Goal: Task Accomplishment & Management: Complete application form

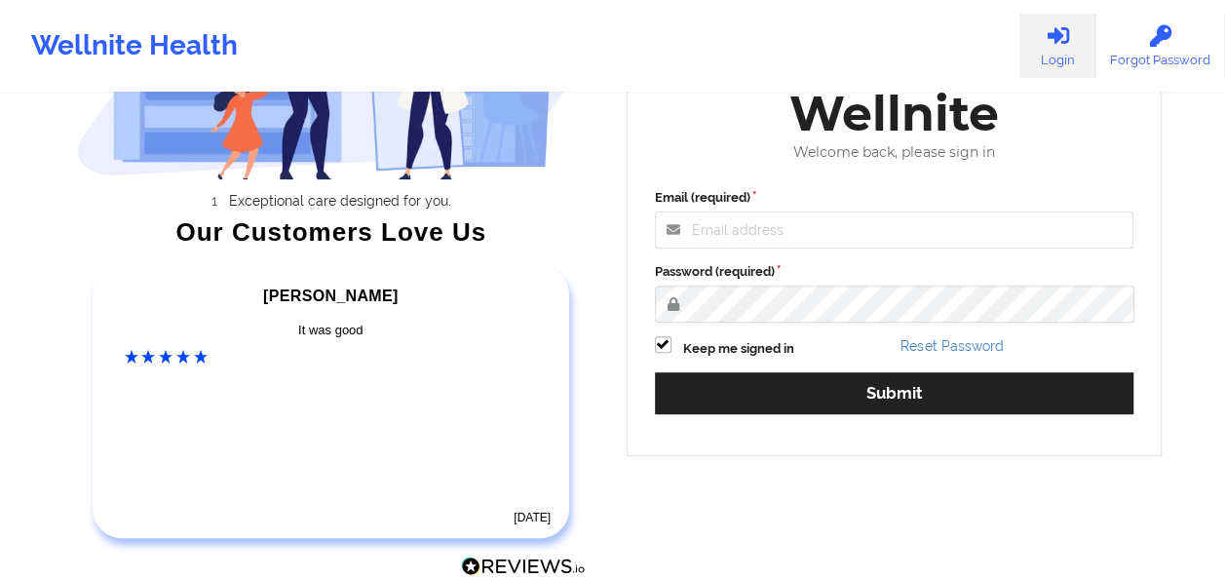
scroll to position [221, 0]
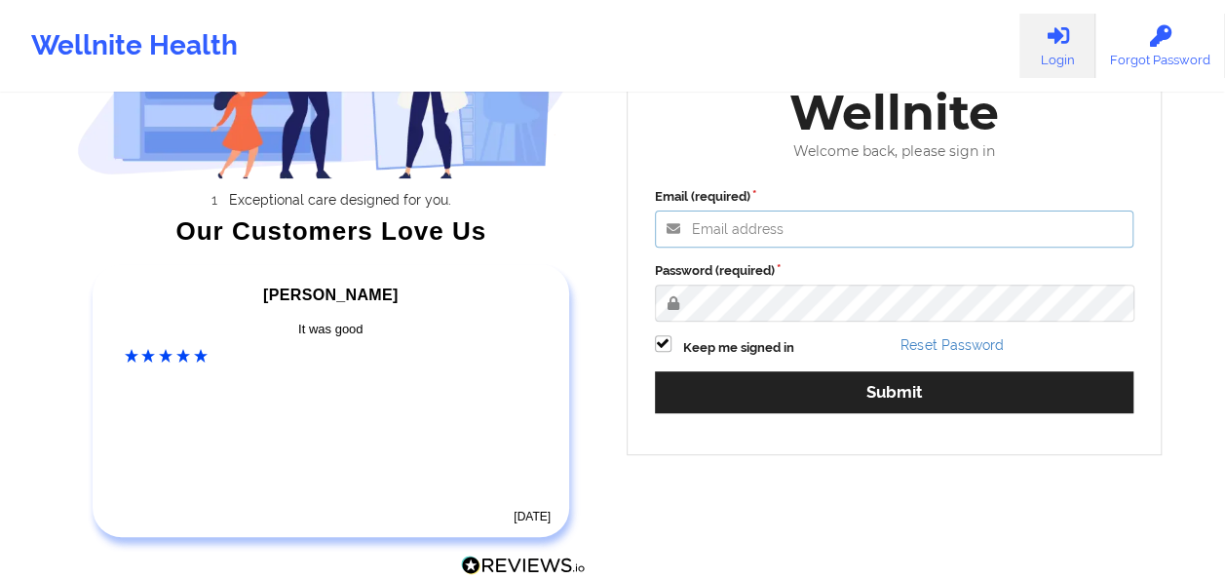
click at [764, 229] on input "Email (required)" at bounding box center [895, 229] width 480 height 37
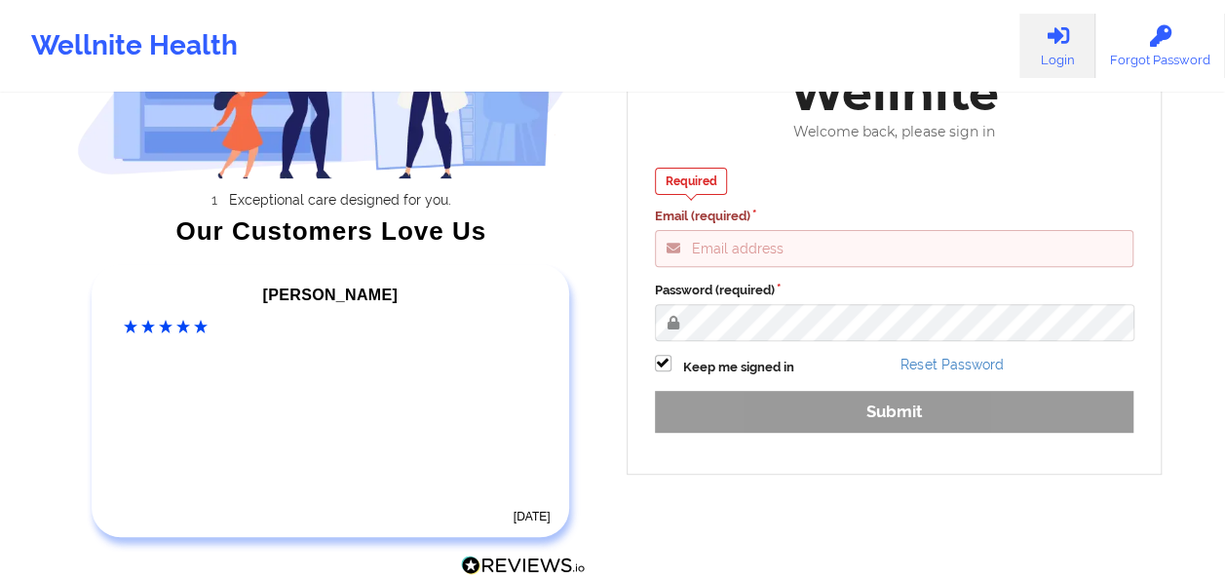
click at [751, 250] on input "Email (required)" at bounding box center [895, 248] width 480 height 37
click at [709, 250] on input "Email (required)" at bounding box center [895, 248] width 480 height 37
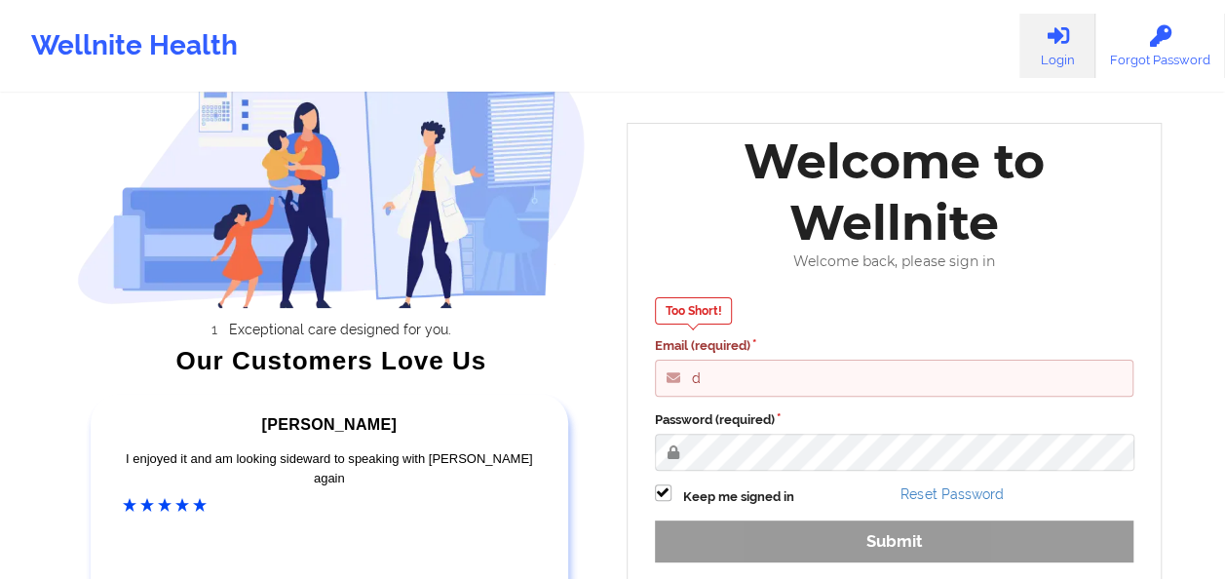
scroll to position [80, 0]
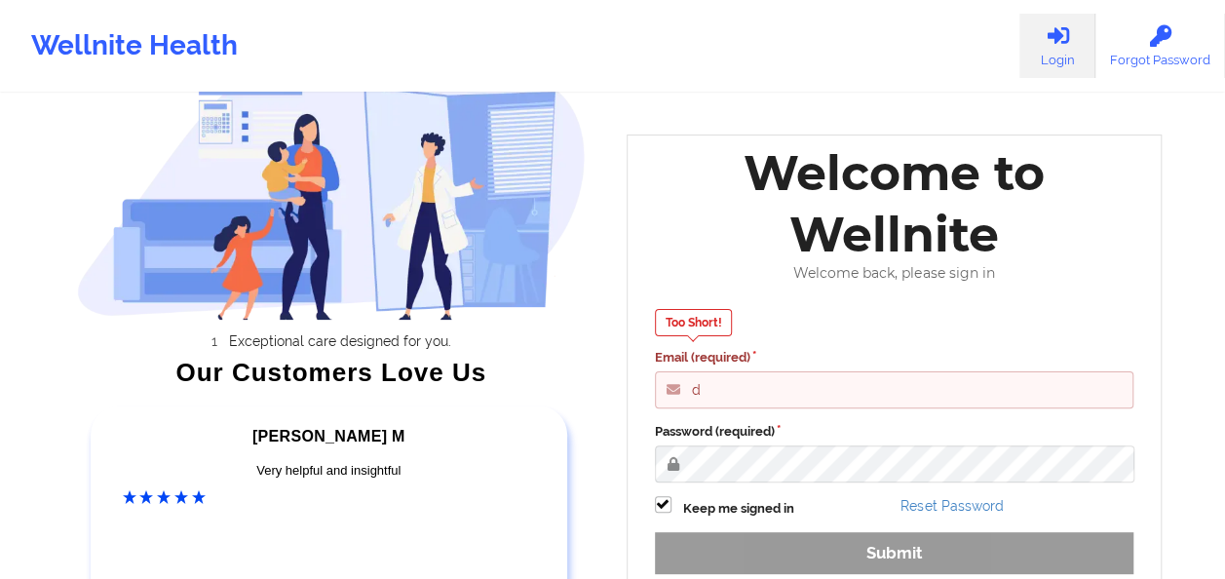
click at [716, 394] on input "d" at bounding box center [895, 389] width 480 height 37
type input "[EMAIL_ADDRESS][DOMAIN_NAME]"
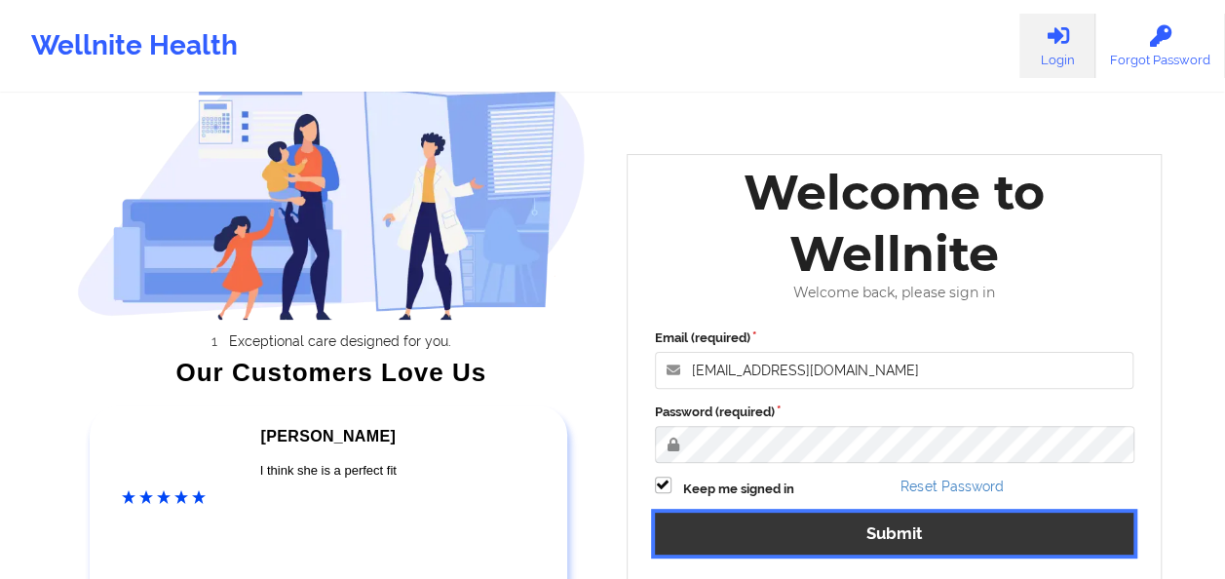
click at [870, 531] on button "Submit" at bounding box center [895, 534] width 480 height 42
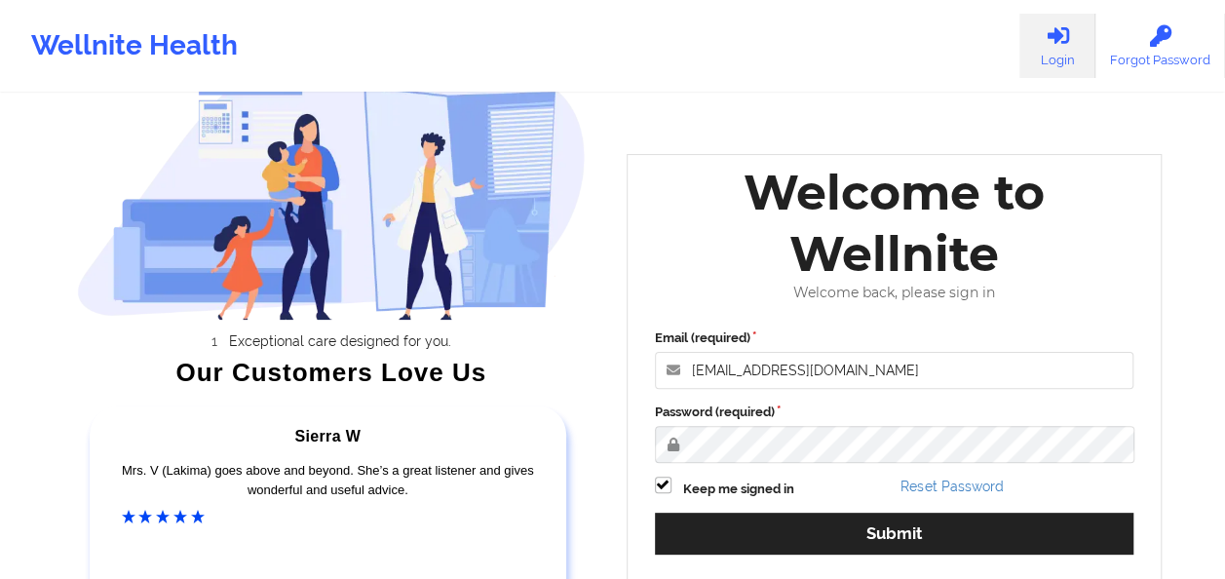
scroll to position [0, 0]
